Goal: Task Accomplishment & Management: Use online tool/utility

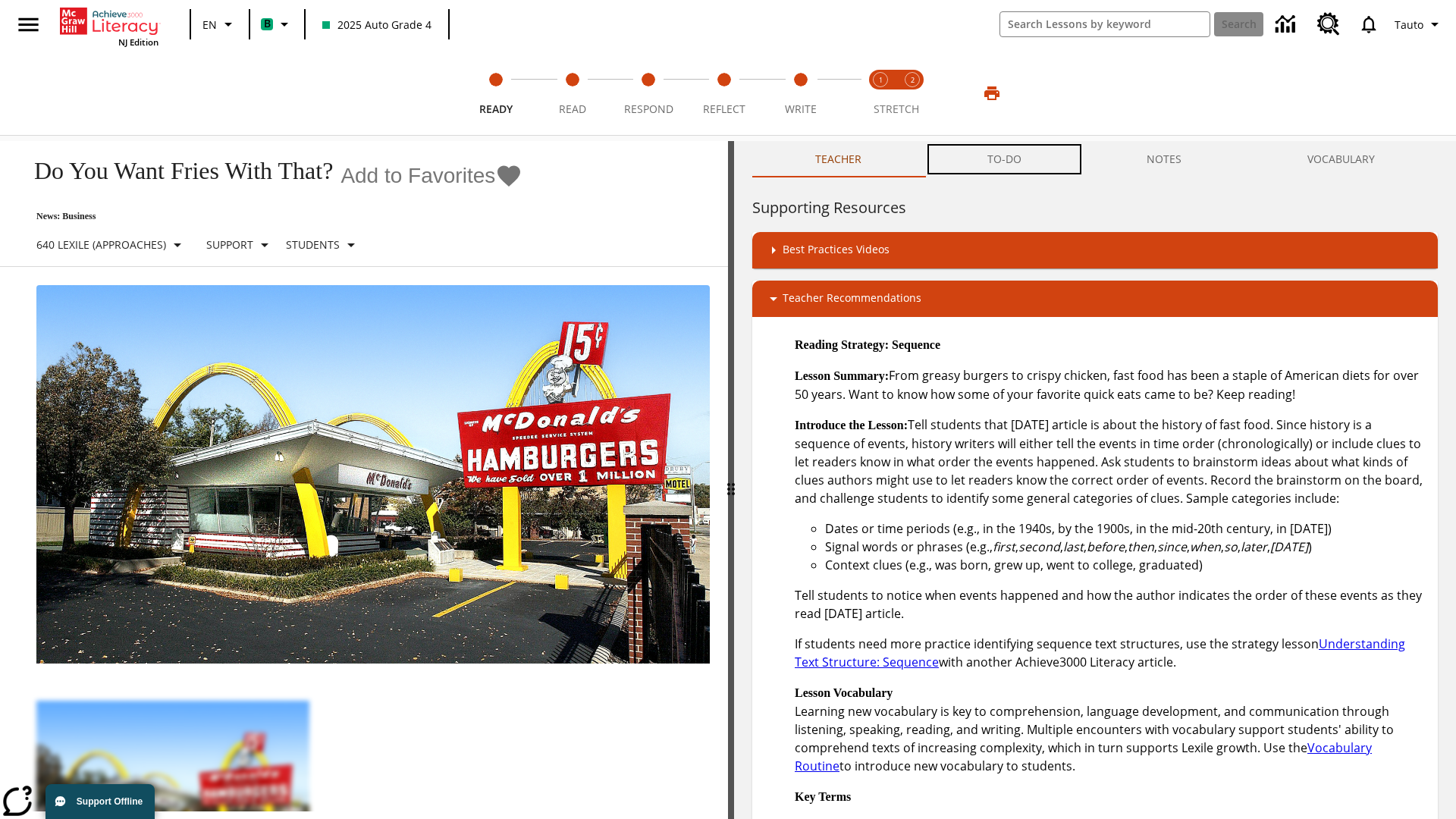
click at [1004, 159] on button "TO-DO" at bounding box center [1004, 159] width 160 height 36
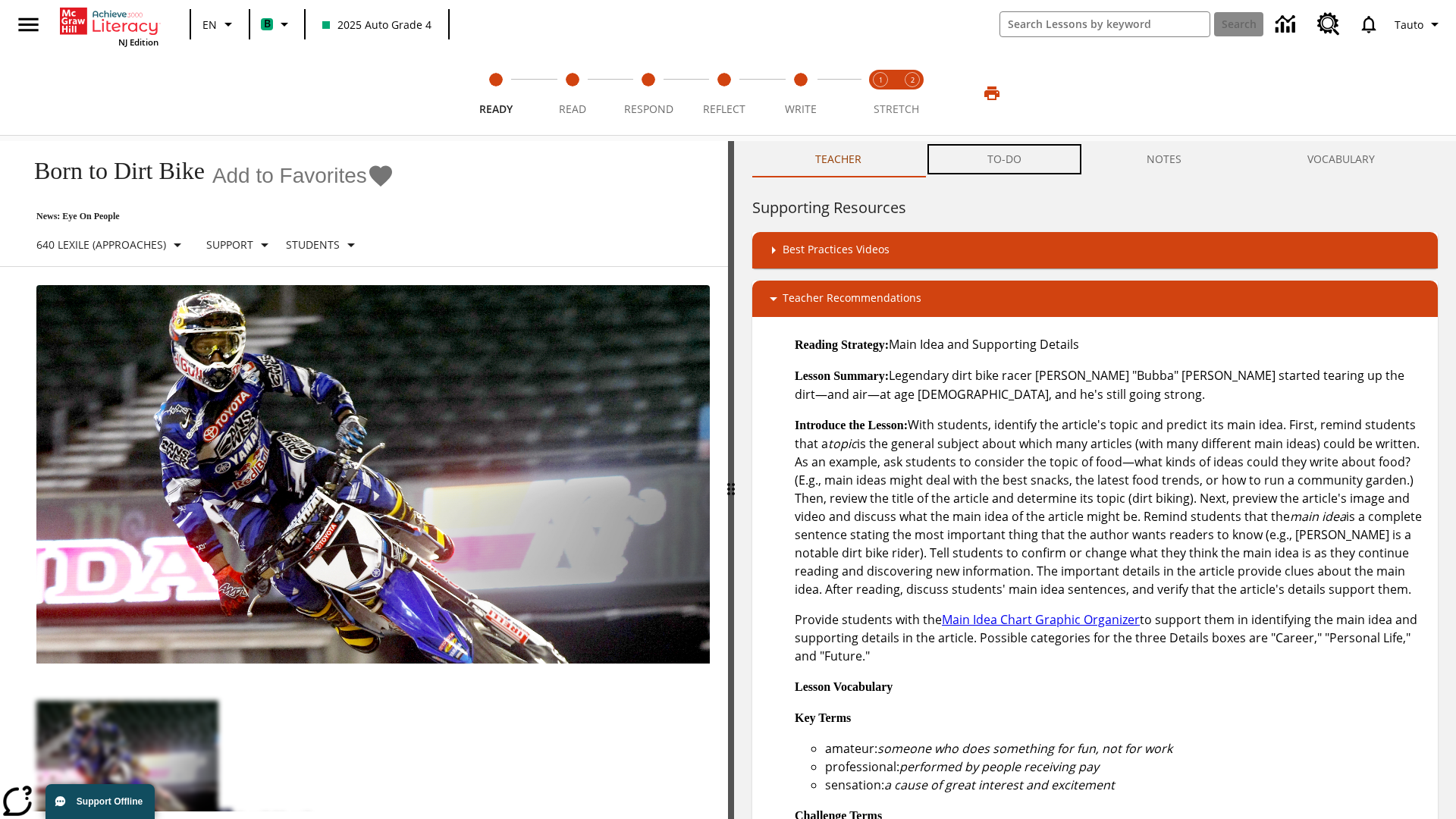
click at [1004, 159] on button "TO-DO" at bounding box center [1004, 159] width 160 height 36
